Goal: Navigation & Orientation: Find specific page/section

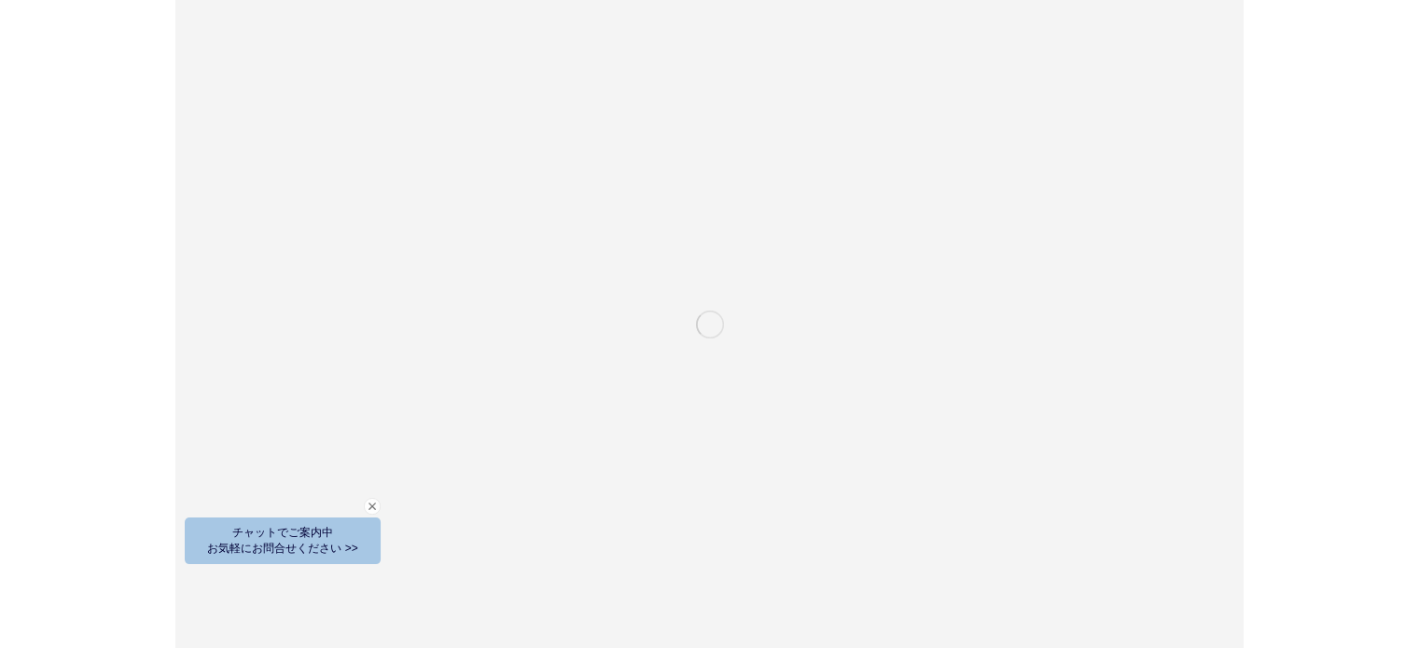
scroll to position [2676, 0]
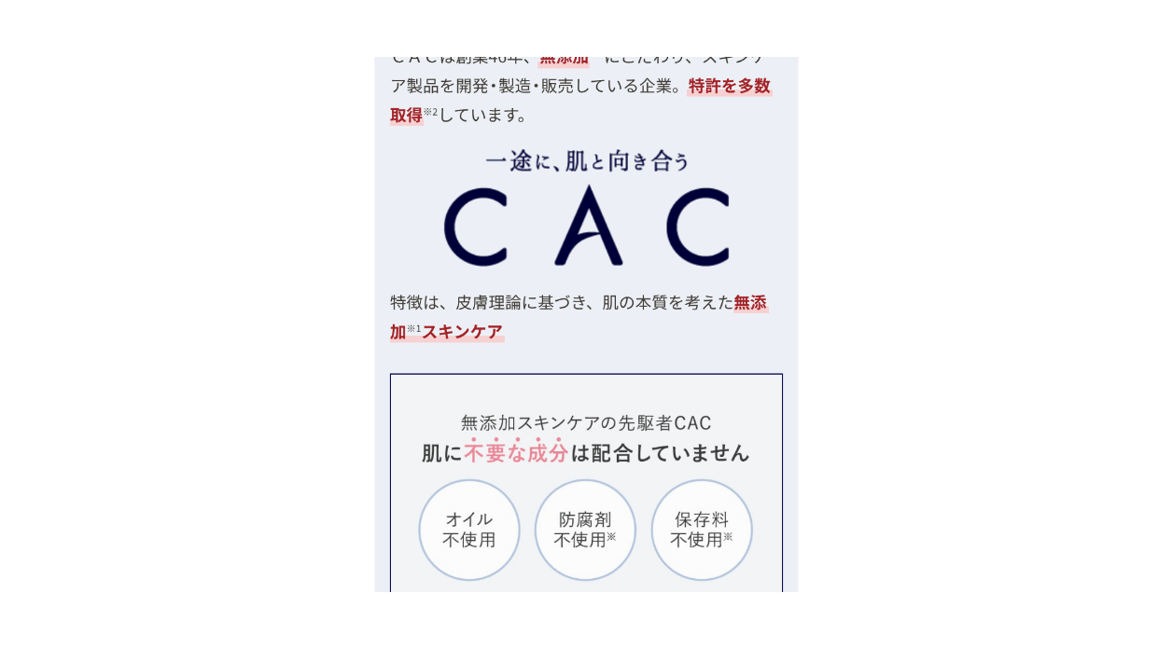
scroll to position [4691, 0]
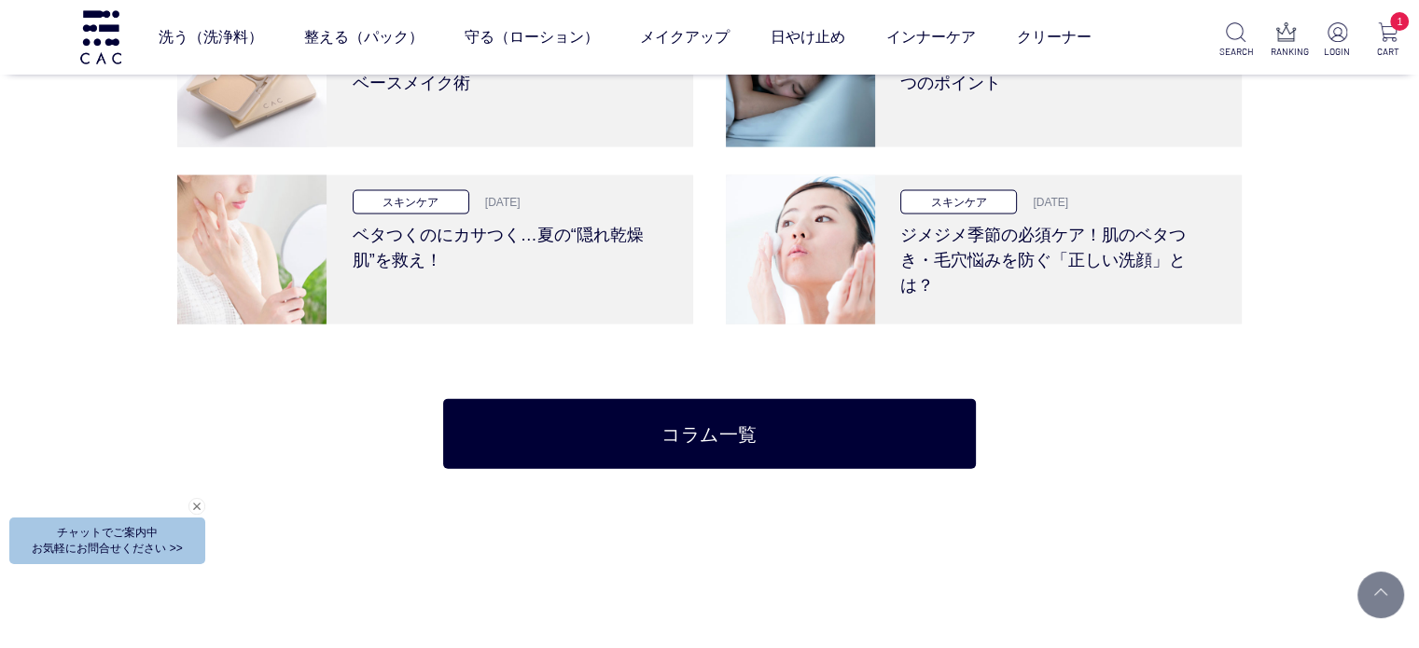
scroll to position [4239, 0]
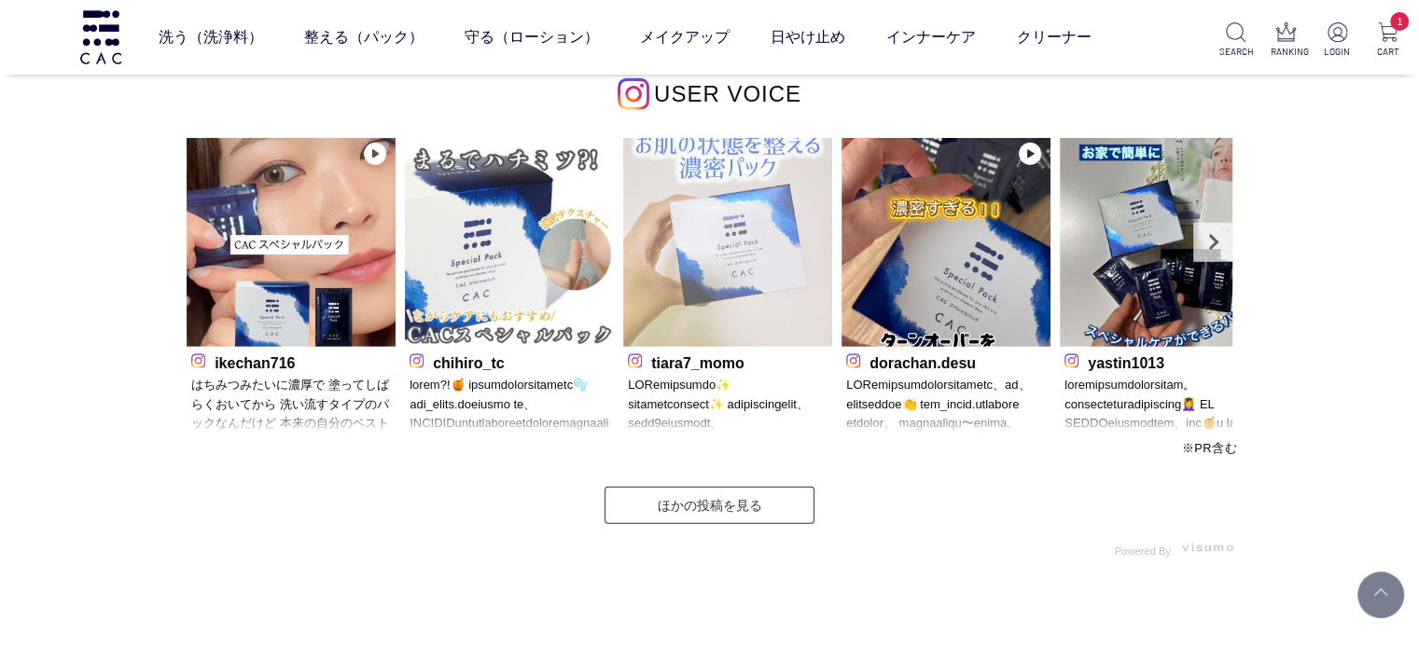
scroll to position [5668, 0]
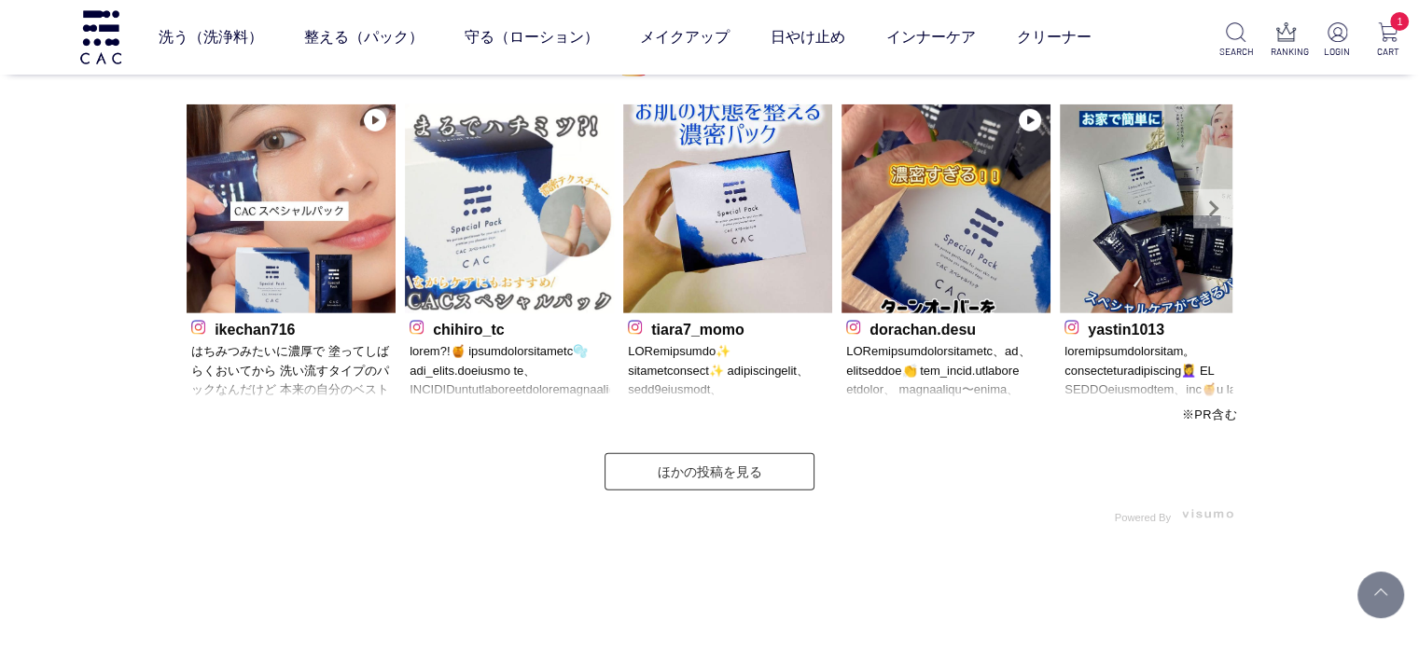
click at [1201, 216] on link "Next" at bounding box center [1212, 208] width 39 height 39
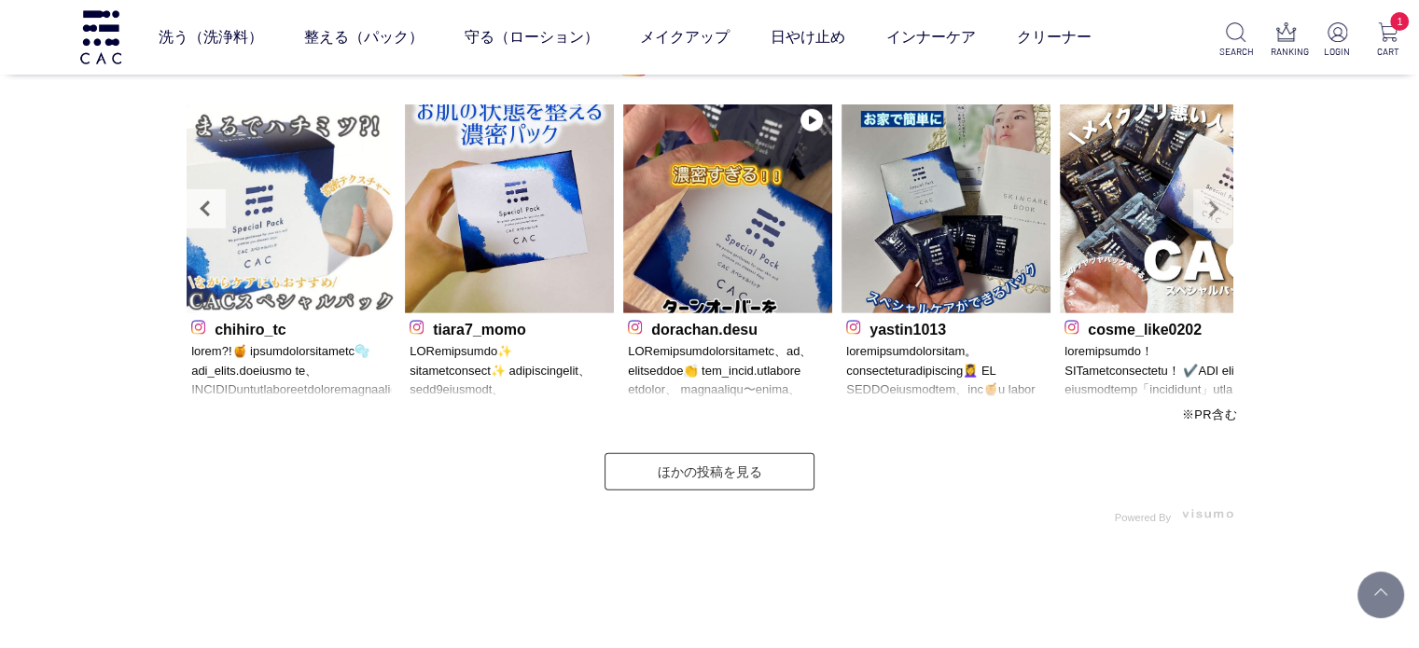
click at [1206, 212] on link "Next" at bounding box center [1212, 208] width 39 height 39
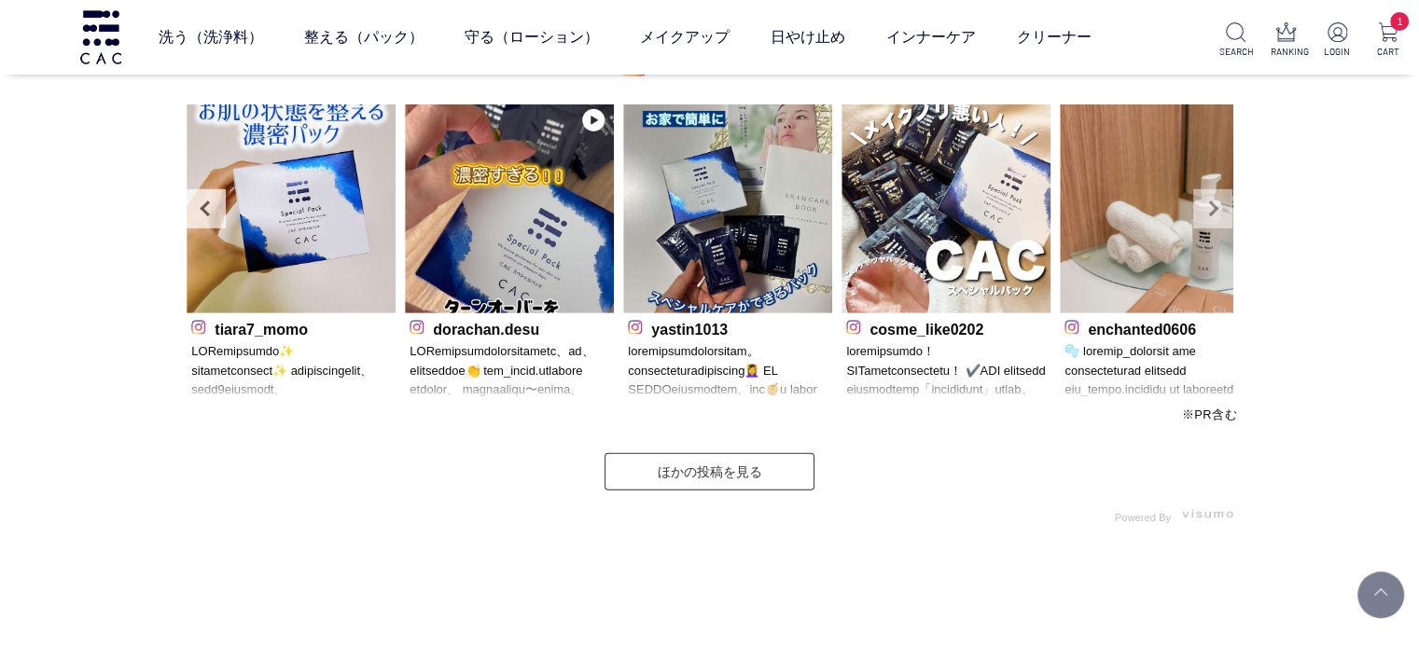
click at [1206, 212] on link "Next" at bounding box center [1212, 208] width 39 height 39
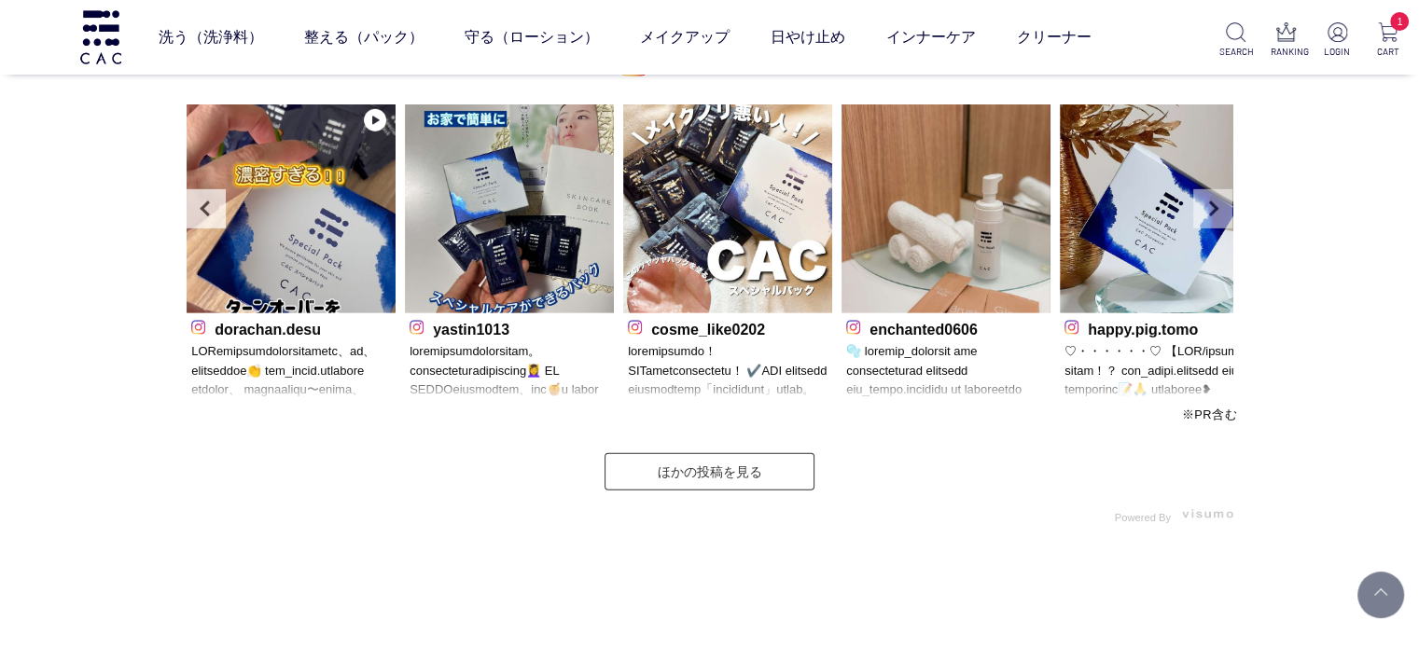
click at [1206, 212] on link "Next" at bounding box center [1212, 208] width 39 height 39
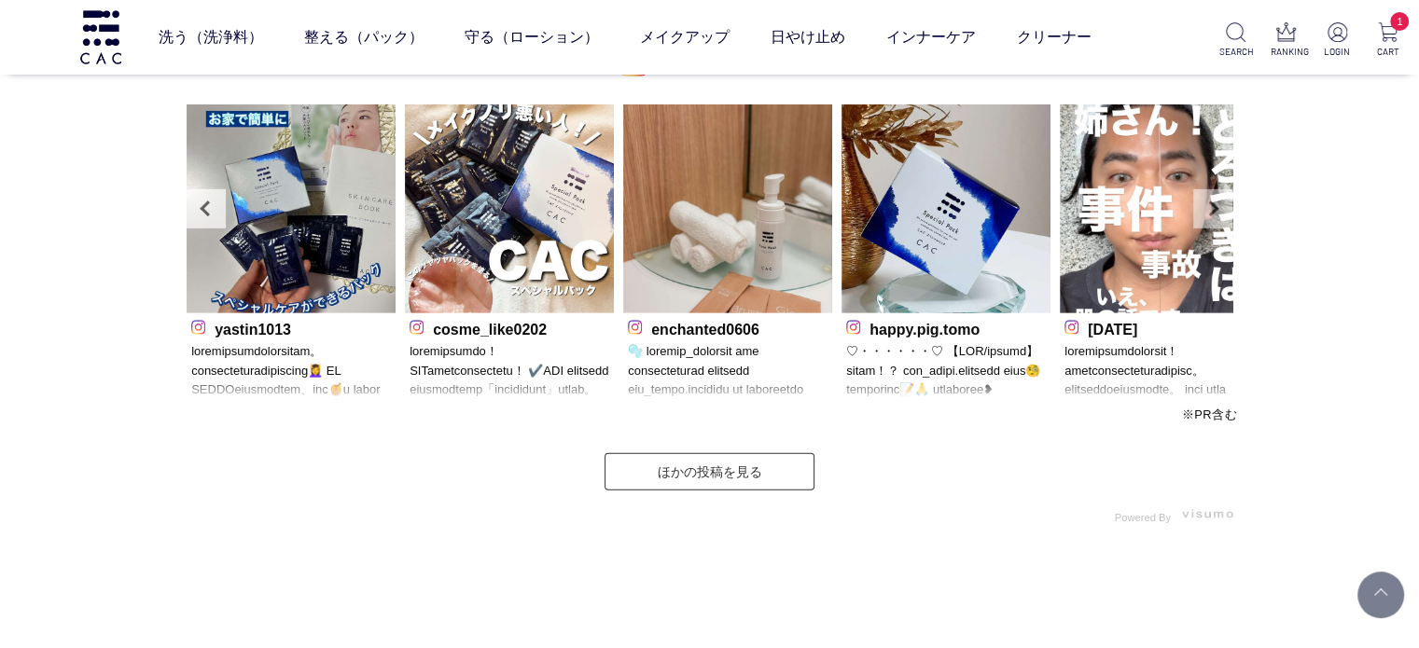
click at [1206, 212] on link "Next" at bounding box center [1212, 208] width 39 height 39
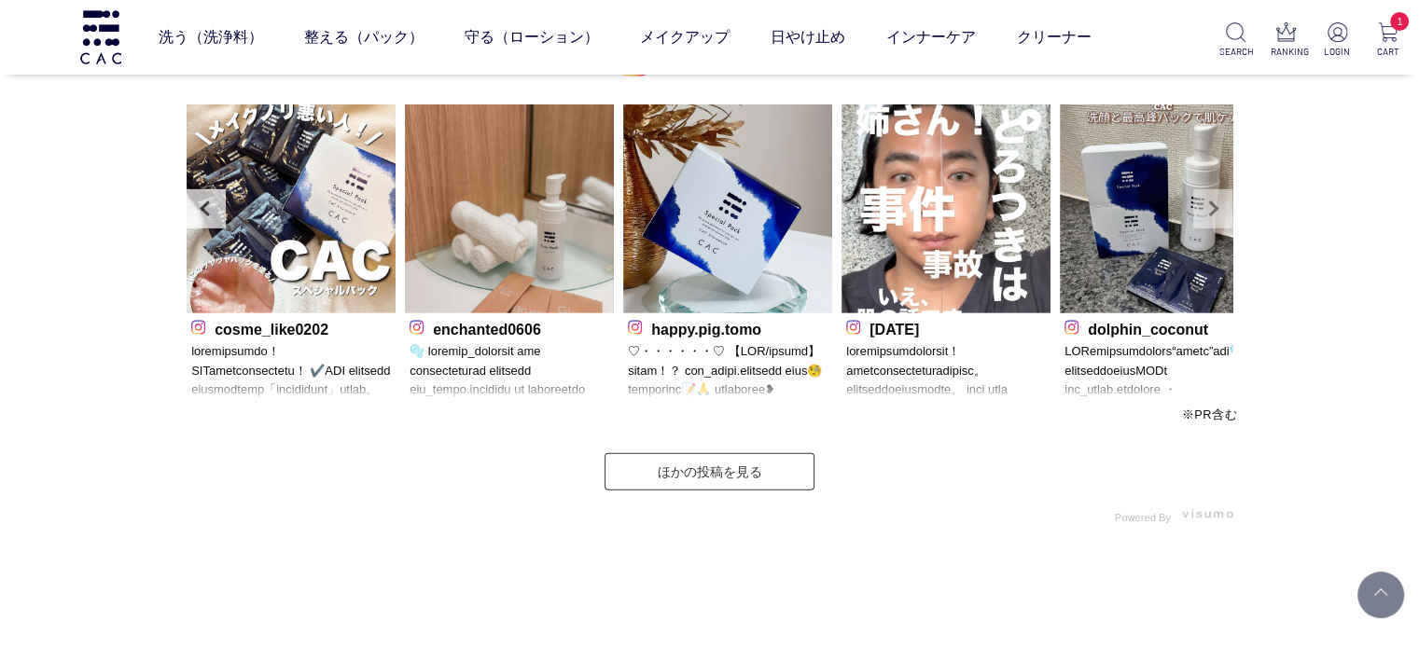
click at [1206, 212] on link "Next" at bounding box center [1212, 208] width 39 height 39
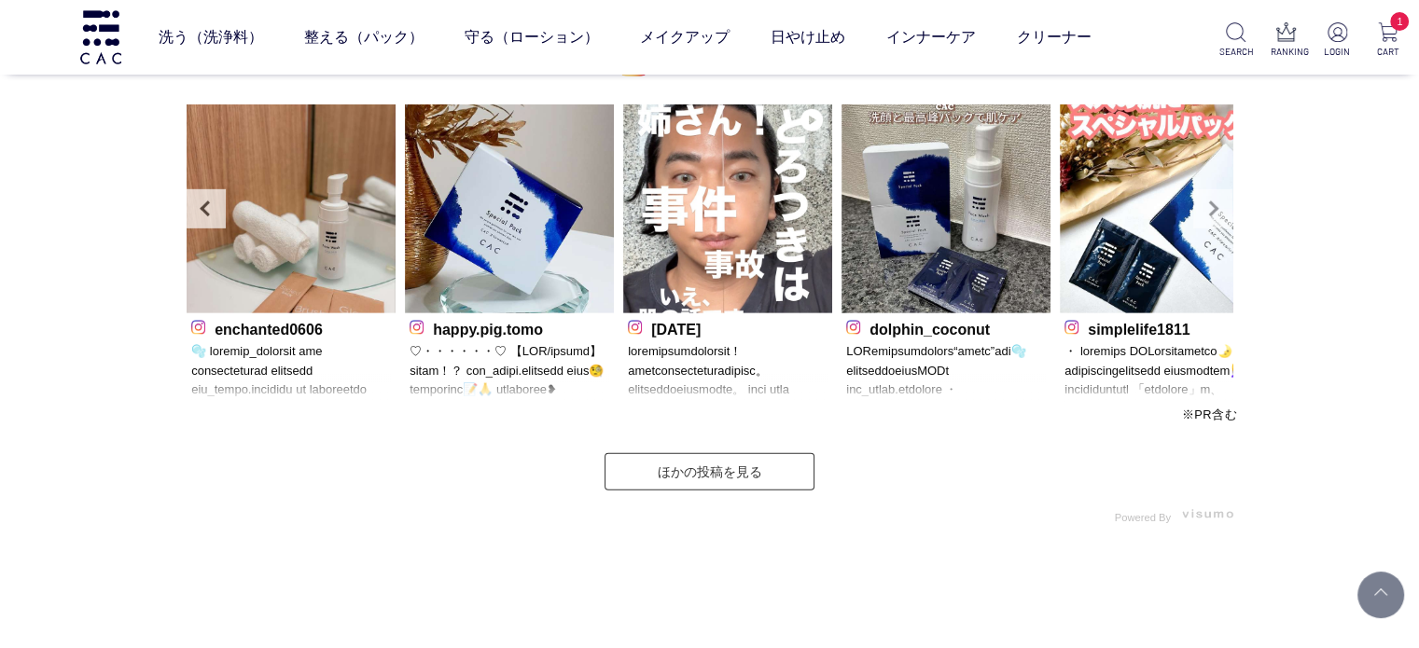
click at [1206, 212] on link "Next" at bounding box center [1212, 208] width 39 height 39
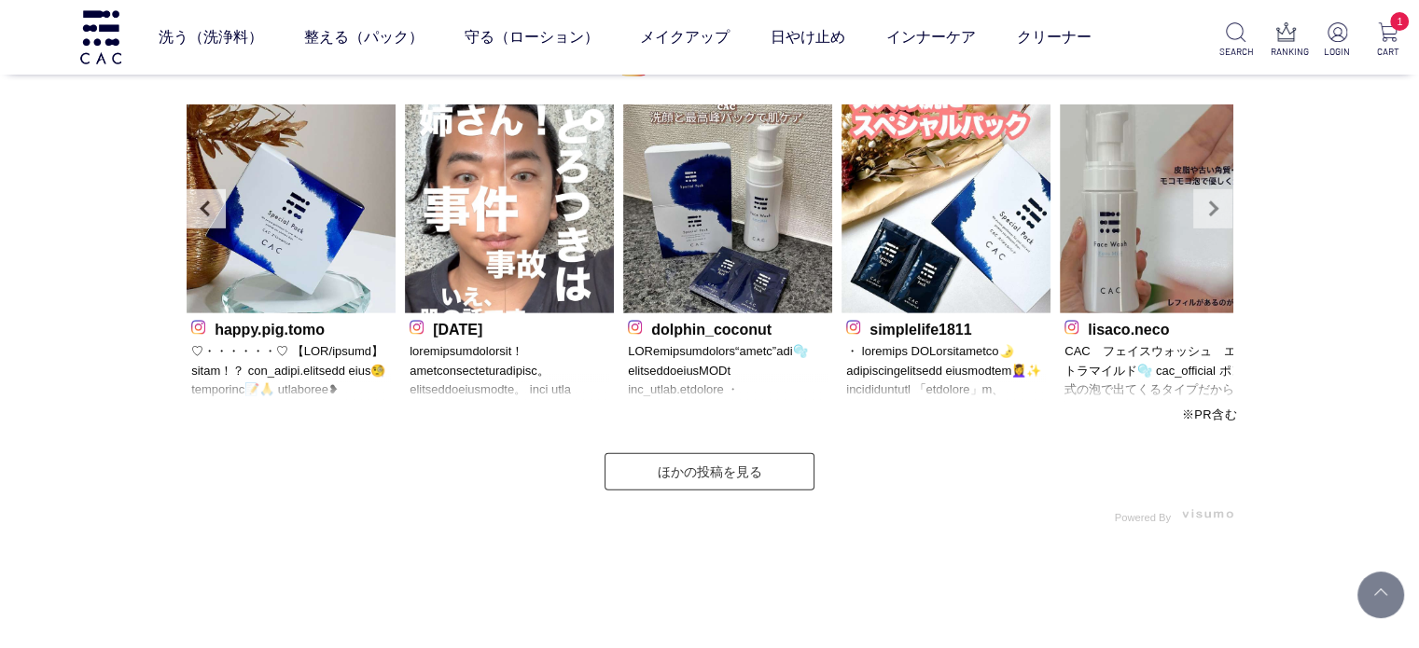
click at [1206, 212] on link "Next" at bounding box center [1212, 208] width 39 height 39
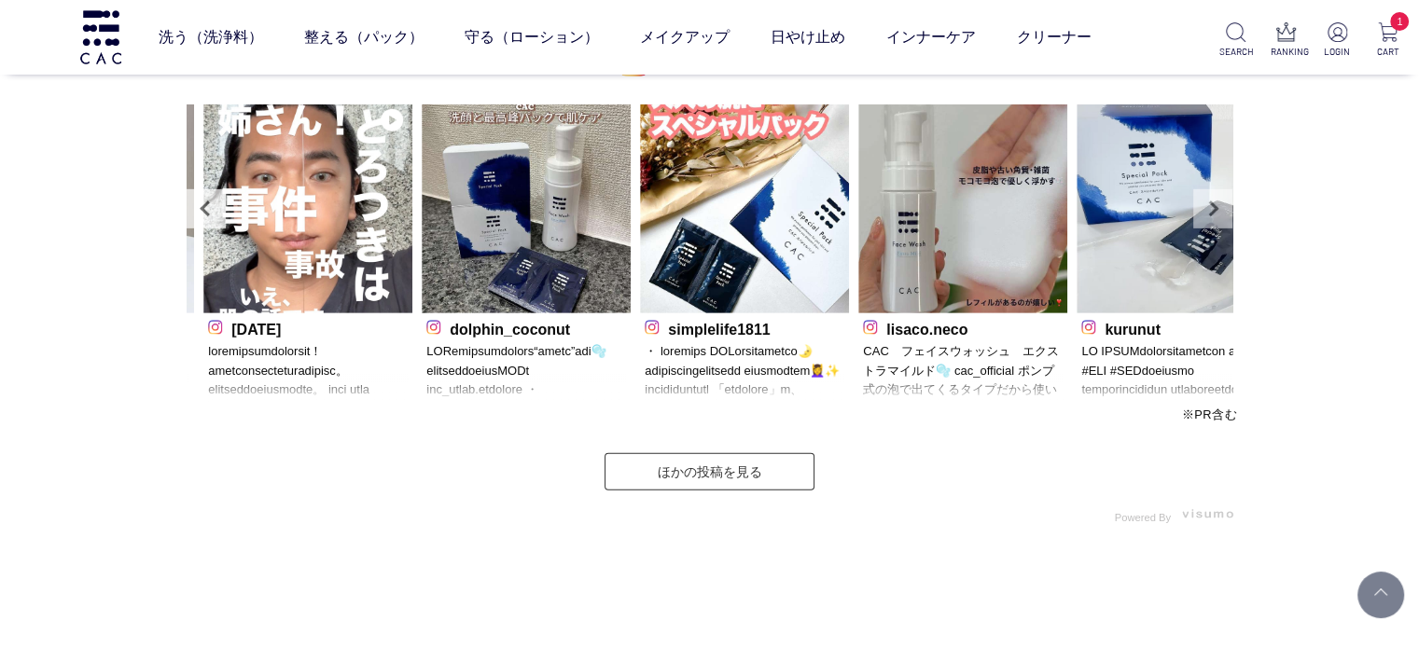
click at [1206, 212] on link "Next" at bounding box center [1212, 208] width 39 height 39
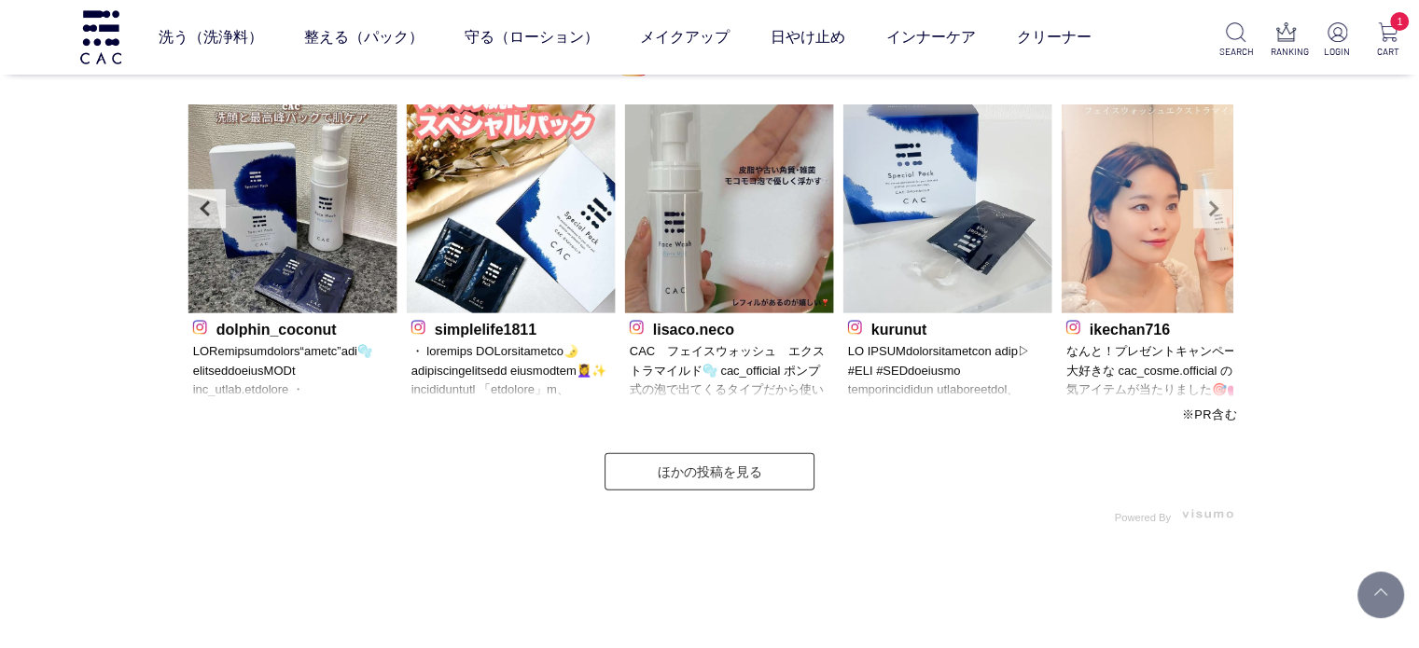
click at [1206, 212] on link "Next" at bounding box center [1212, 208] width 39 height 39
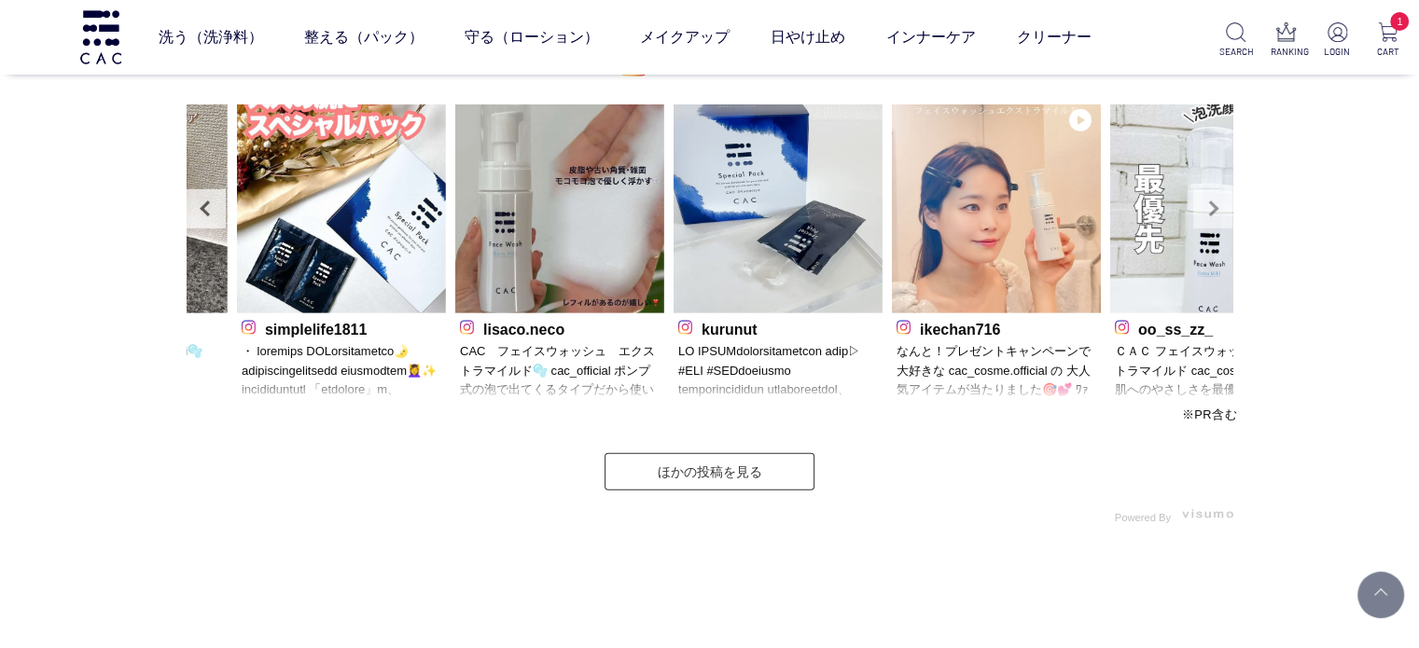
click at [1206, 212] on link "Next" at bounding box center [1212, 208] width 39 height 39
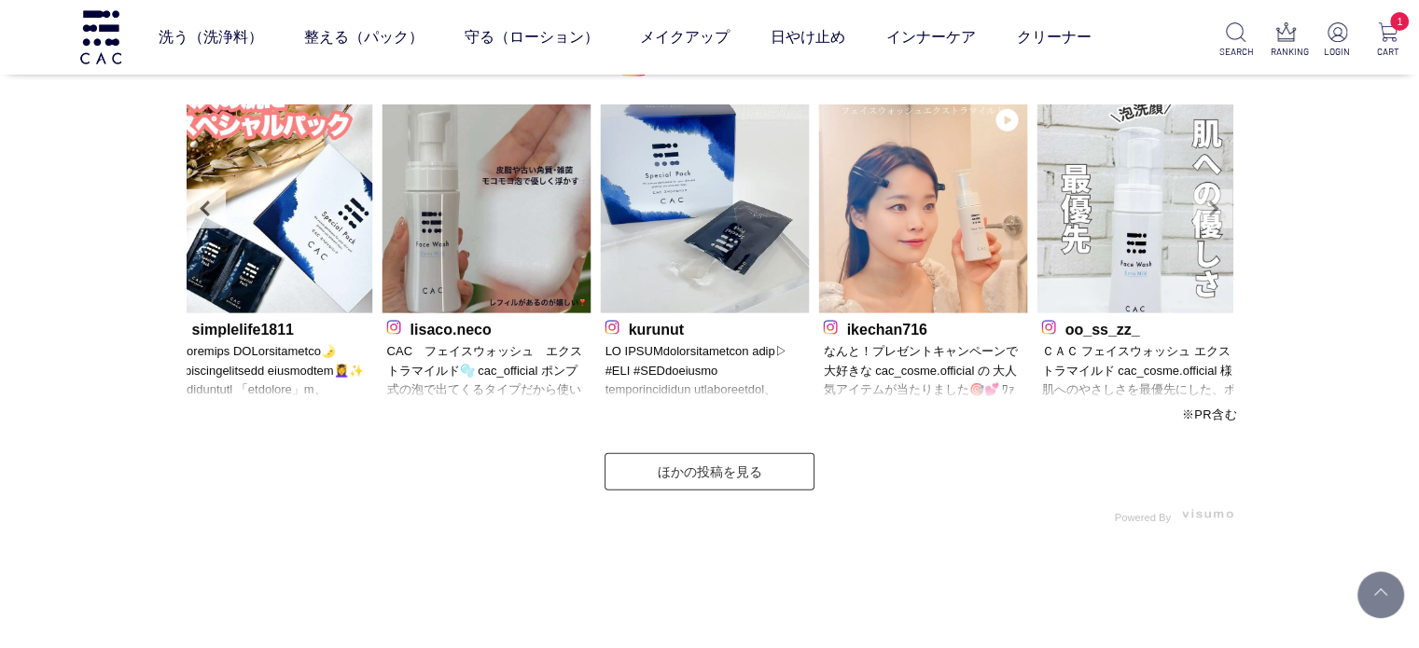
click at [1206, 212] on link "Next" at bounding box center [1212, 208] width 39 height 39
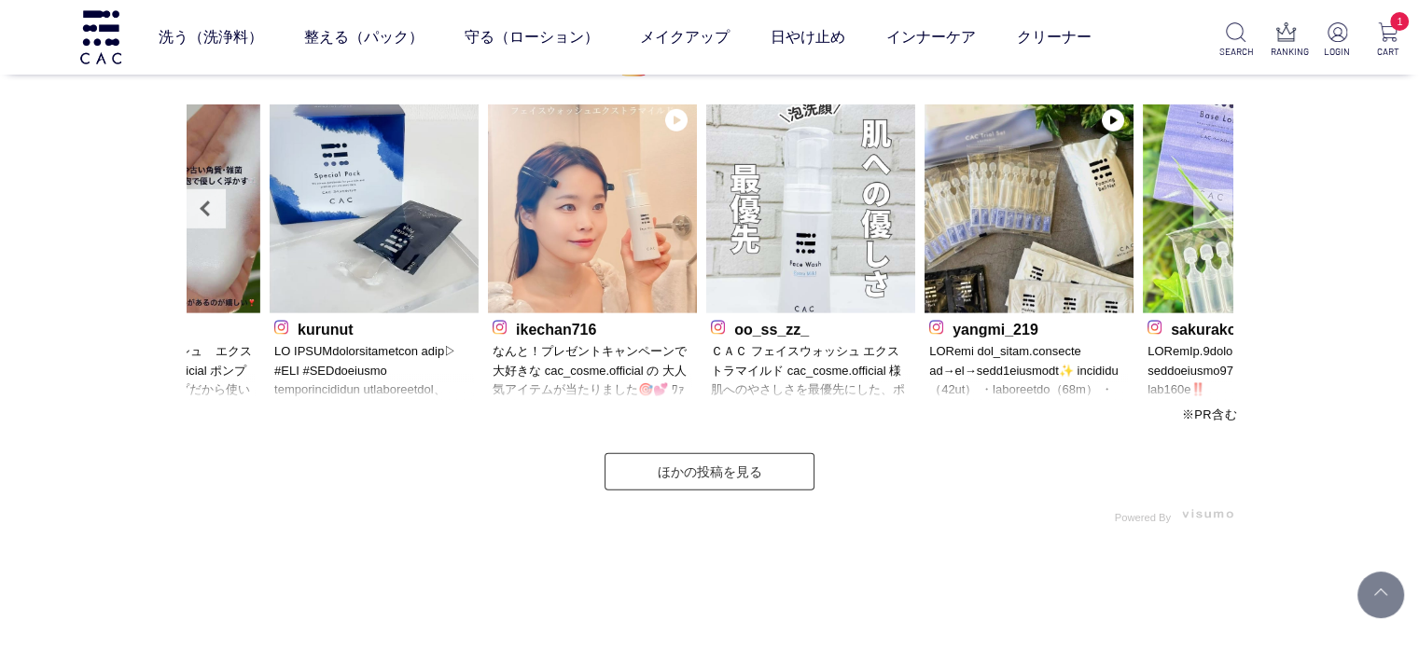
click at [1206, 212] on link "Next" at bounding box center [1212, 208] width 39 height 39
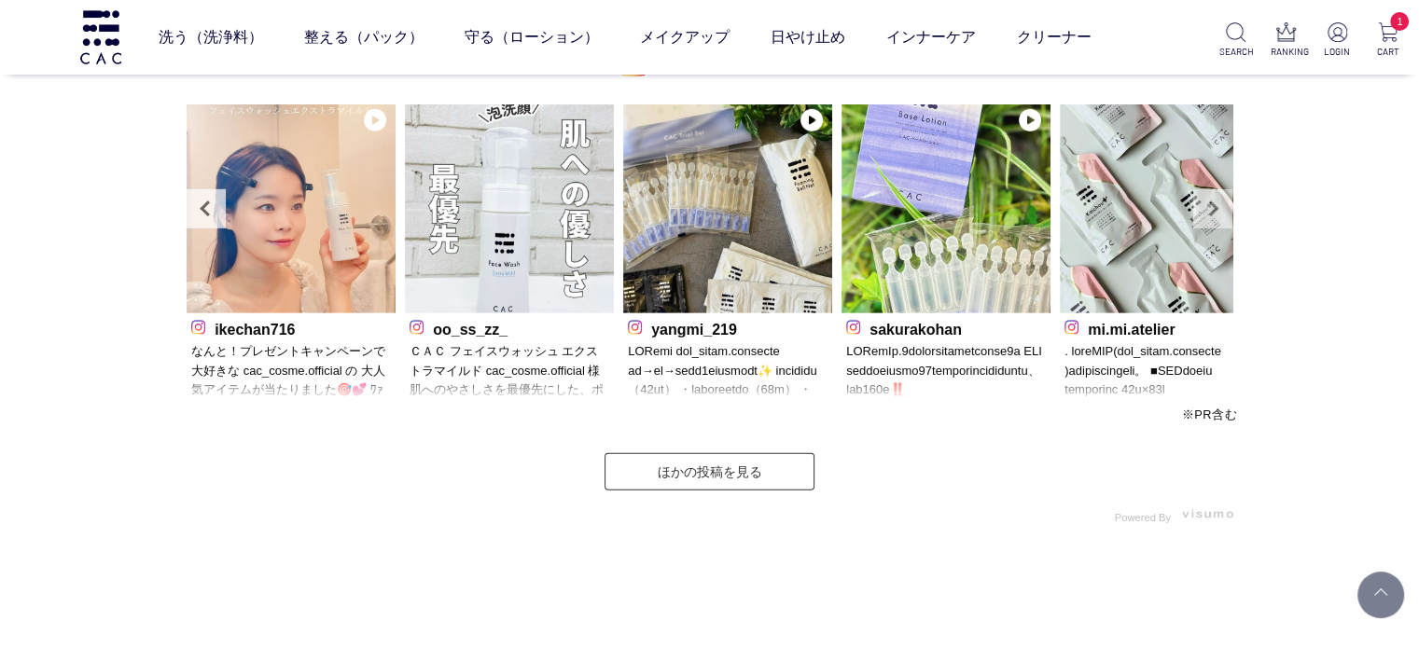
click at [1206, 212] on link "Next" at bounding box center [1212, 208] width 39 height 39
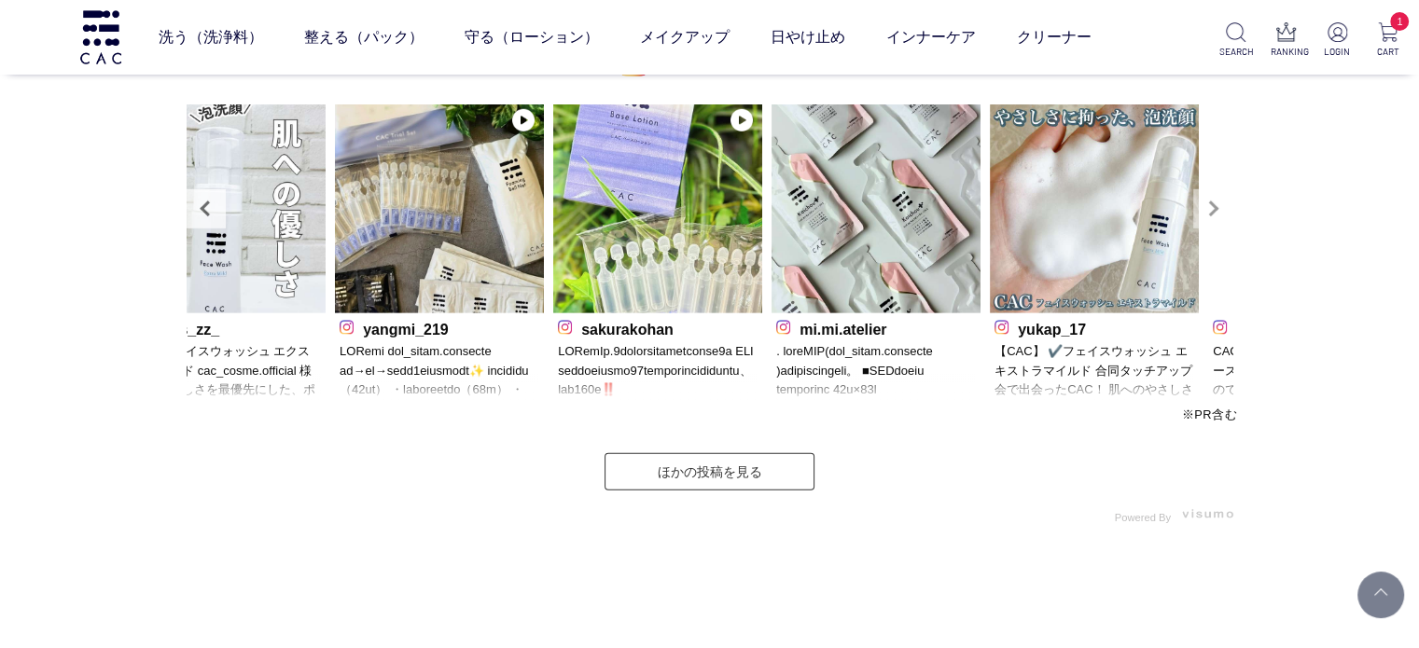
click at [1206, 212] on link "Next" at bounding box center [1212, 208] width 39 height 39
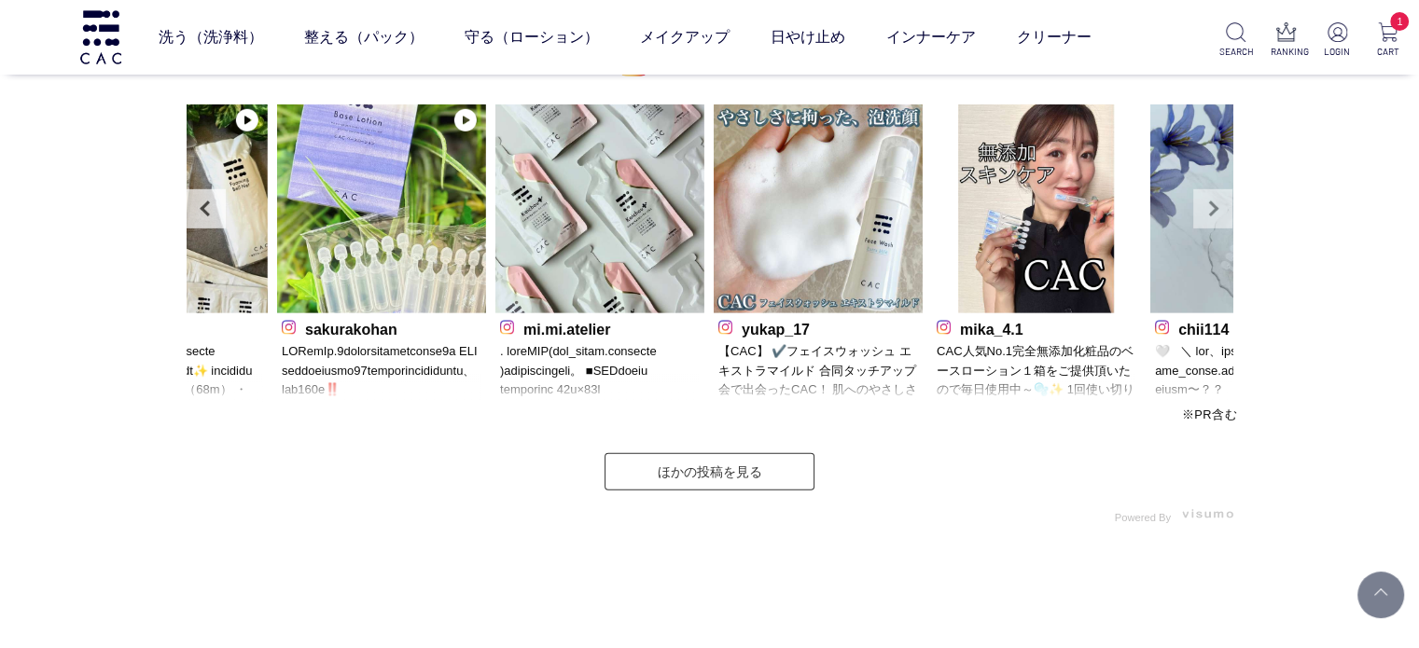
click at [1206, 212] on link "Next" at bounding box center [1212, 208] width 39 height 39
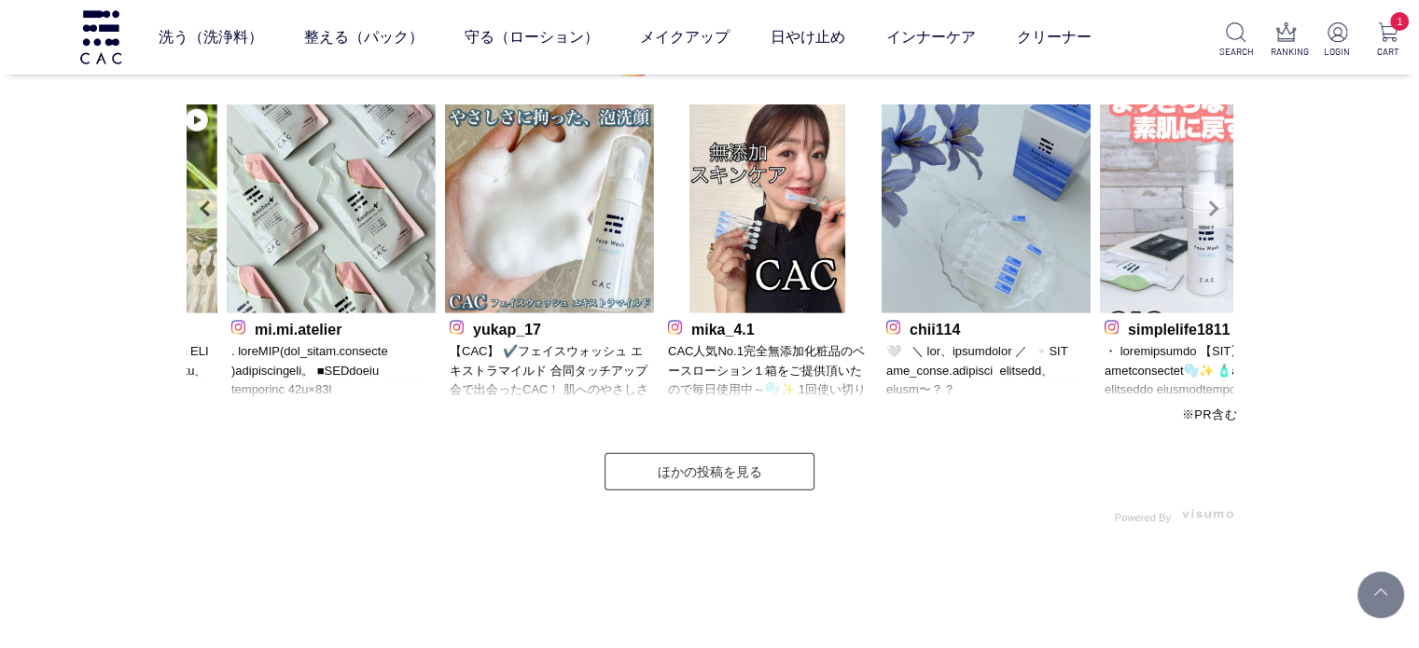
click at [1206, 212] on link "Next" at bounding box center [1212, 208] width 39 height 39
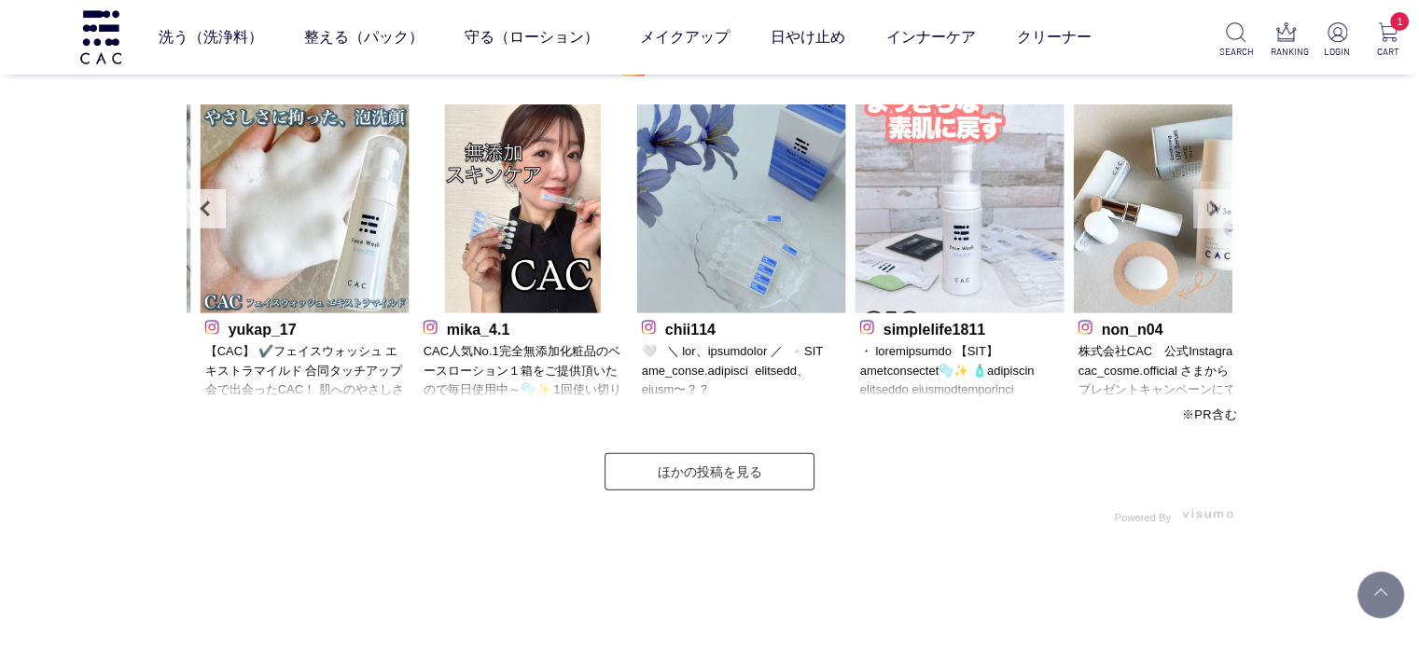
click at [1206, 212] on link "Next" at bounding box center [1212, 208] width 39 height 39
